Goal: Task Accomplishment & Management: Use online tool/utility

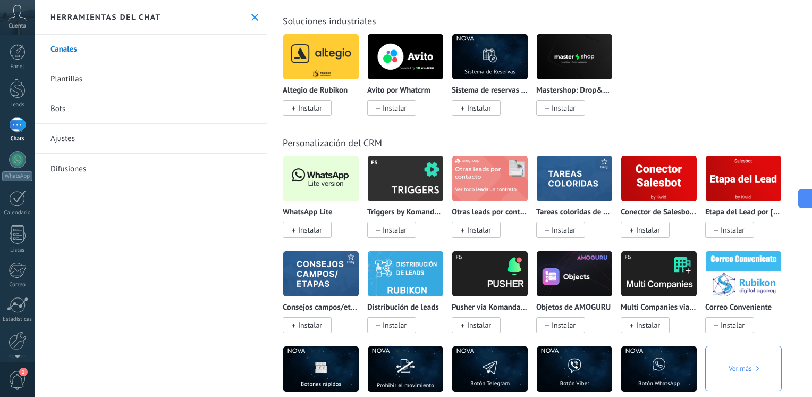
click at [16, 124] on div at bounding box center [17, 124] width 17 height 15
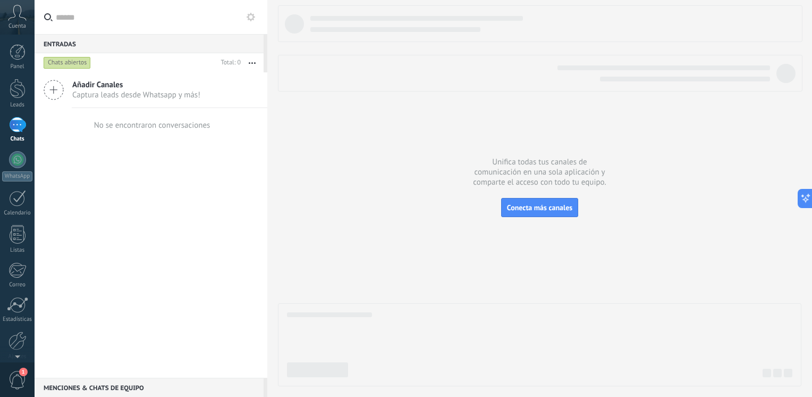
click at [94, 90] on span "Captura leads desde Whatsapp y más!" at bounding box center [136, 95] width 128 height 10
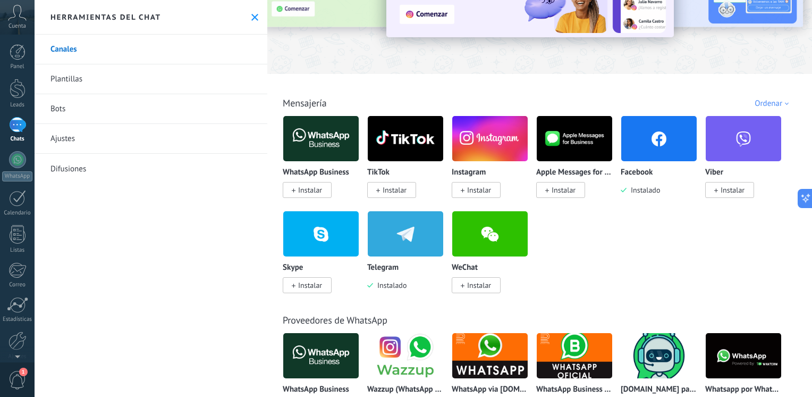
scroll to position [106, 0]
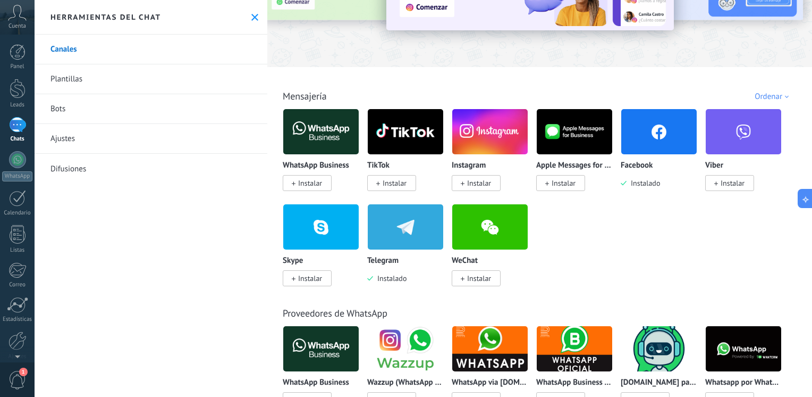
click at [395, 234] on img at bounding box center [405, 227] width 75 height 52
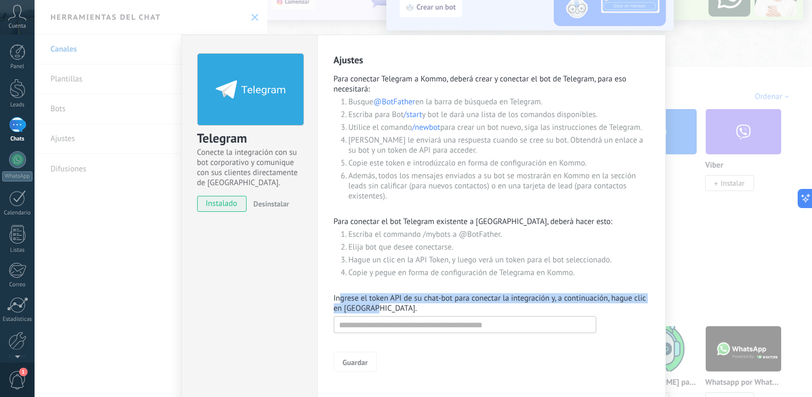
drag, startPoint x: 374, startPoint y: 312, endPoint x: 340, endPoint y: 296, distance: 38.3
click at [340, 296] on p "Ingrese el token API de su chat-bot para conectar la integración y, a continuac…" at bounding box center [492, 303] width 316 height 20
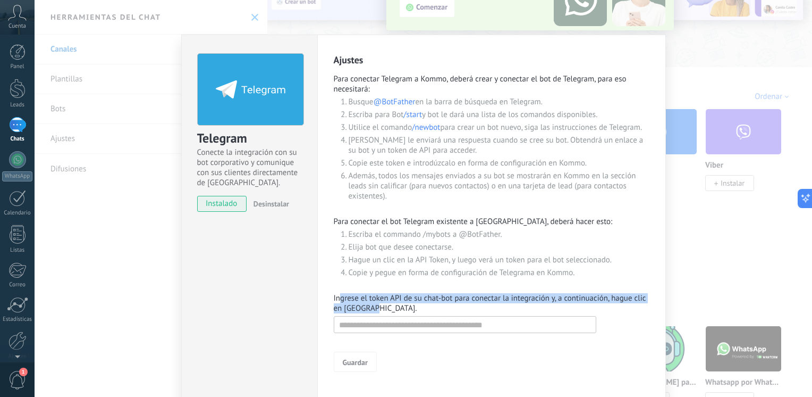
click at [407, 305] on p "Ingrese el token API de su chat-bot para conectar la integración y, a continuac…" at bounding box center [492, 303] width 316 height 20
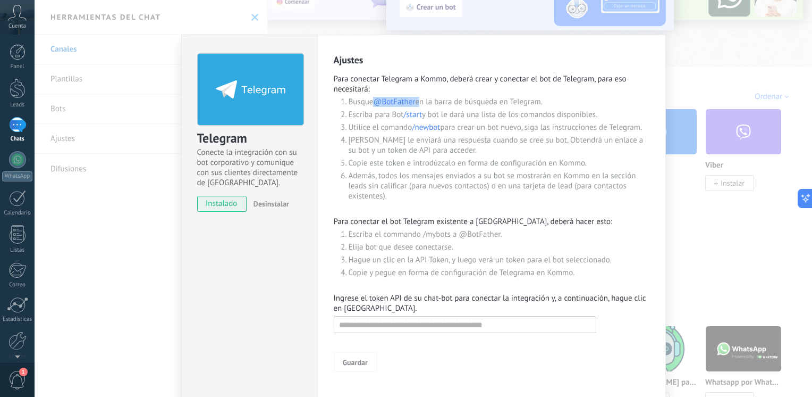
drag, startPoint x: 374, startPoint y: 102, endPoint x: 417, endPoint y: 102, distance: 42.5
click at [417, 102] on li "Busque @BotFather en la barra de búsqueda en Telegram." at bounding box center [499, 102] width 301 height 10
drag, startPoint x: 417, startPoint y: 102, endPoint x: 382, endPoint y: 98, distance: 34.7
click at [400, 103] on span "@BotFather" at bounding box center [394, 102] width 42 height 10
click at [382, 105] on span "@BotFather" at bounding box center [394, 102] width 42 height 10
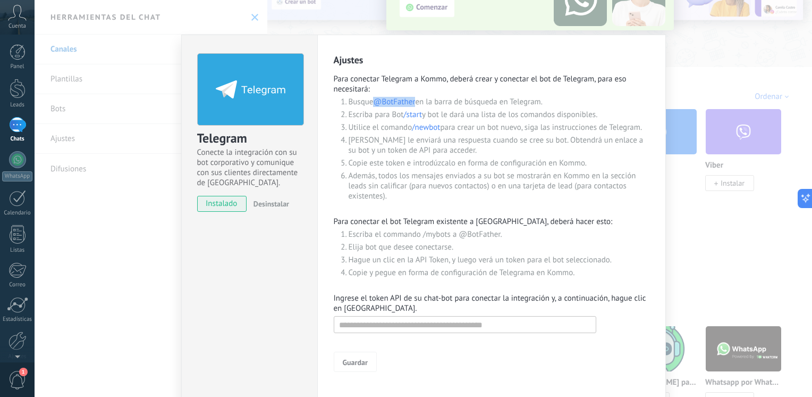
drag, startPoint x: 374, startPoint y: 101, endPoint x: 417, endPoint y: 103, distance: 42.6
click at [417, 103] on li "Busque @BotFather en la barra de búsqueda en Telegram." at bounding box center [499, 102] width 301 height 10
copy span "@BotFather"
drag, startPoint x: 331, startPoint y: 58, endPoint x: 338, endPoint y: 62, distance: 7.8
click at [338, 62] on div "Ajustes Para conectar Telegram a Kommo, deberá crear y conectar el bot de Teleg…" at bounding box center [491, 219] width 349 height 368
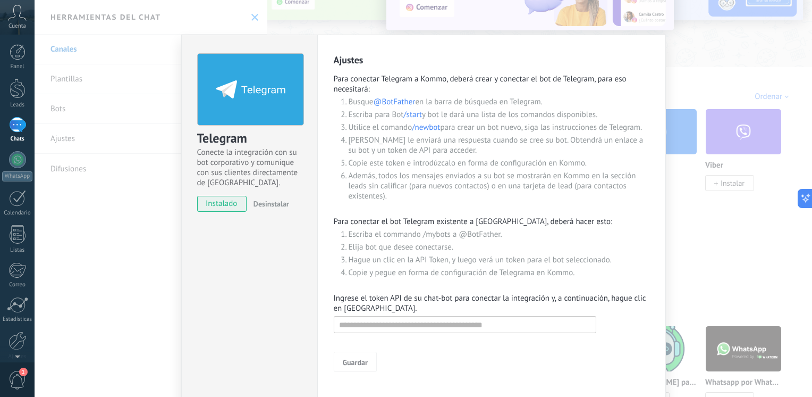
drag, startPoint x: 338, startPoint y: 62, endPoint x: 491, endPoint y: 111, distance: 160.4
click at [491, 111] on li "Escriba para Bot /start y bot le dará una lista de los comandos disponibles." at bounding box center [499, 114] width 301 height 10
